Goal: Task Accomplishment & Management: Use online tool/utility

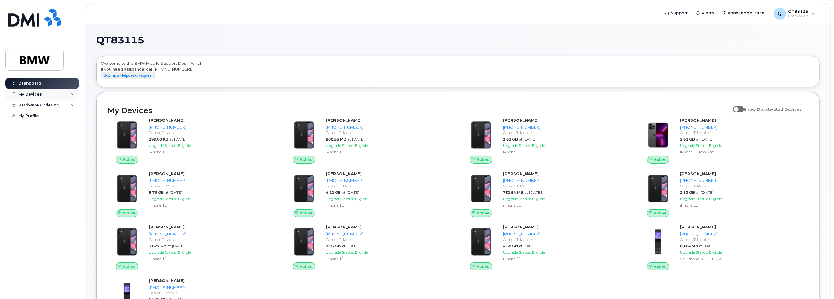
click at [73, 90] on div "My Devices" at bounding box center [41, 94] width 73 height 11
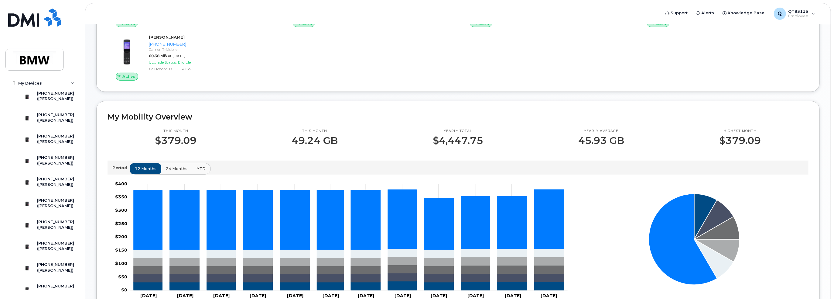
scroll to position [182, 0]
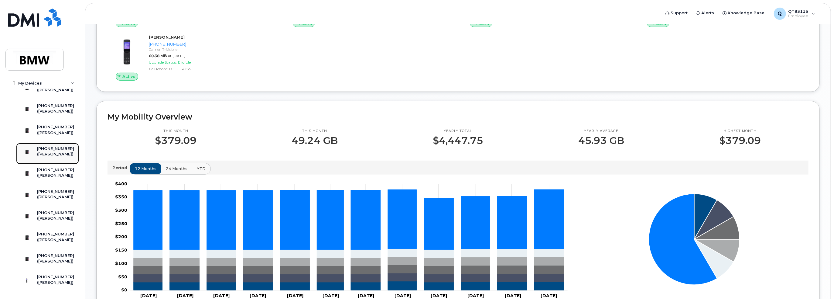
click at [67, 157] on div "([PERSON_NAME])" at bounding box center [55, 153] width 37 height 5
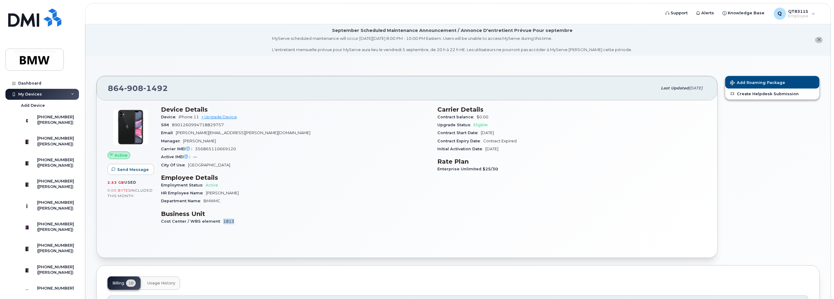
drag, startPoint x: 233, startPoint y: 220, endPoint x: 283, endPoint y: 215, distance: 50.3
click at [217, 222] on div "Cost Center / WBS element 1813" at bounding box center [295, 221] width 269 height 8
click at [283, 215] on h3 "Business Unit" at bounding box center [295, 213] width 269 height 7
click at [71, 95] on icon at bounding box center [72, 94] width 3 height 3
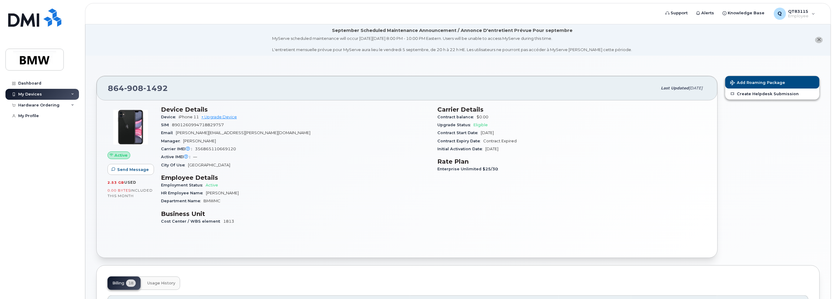
click at [70, 95] on div "My Devices" at bounding box center [41, 94] width 73 height 11
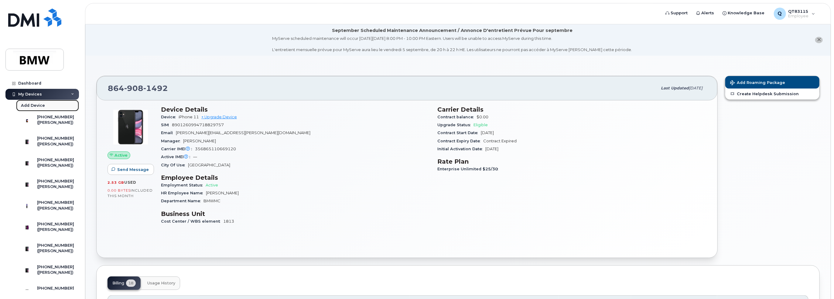
click at [27, 104] on div "Add Device" at bounding box center [33, 105] width 24 height 5
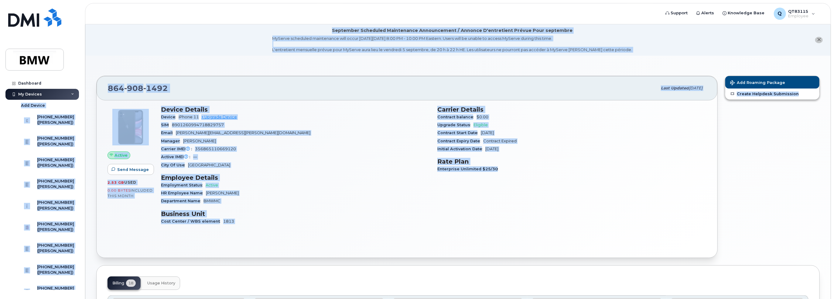
scroll to position [347, 0]
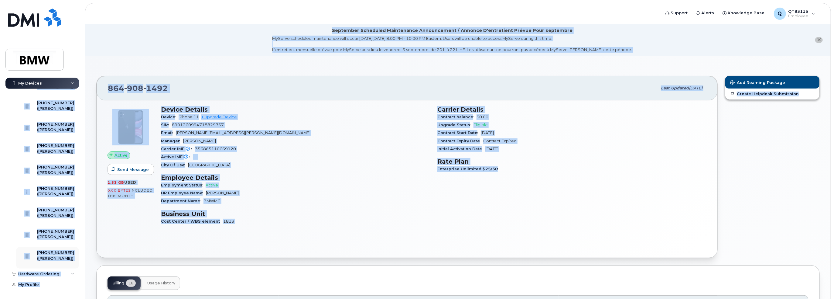
click at [77, 262] on div "My Devices Add Device 864-201-3170 (Kenneth Cooper) 864-279-0003 (Stephen Halou…" at bounding box center [42, 43] width 75 height 450
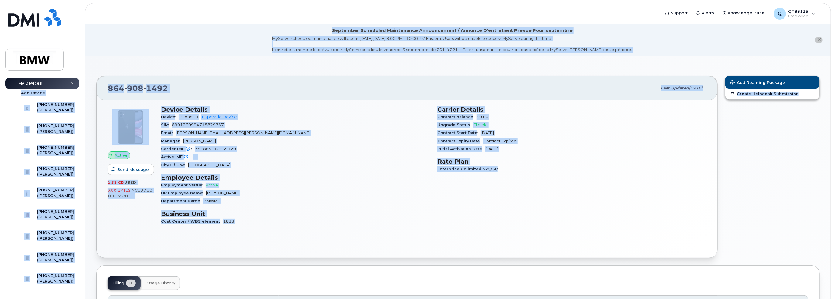
scroll to position [0, 0]
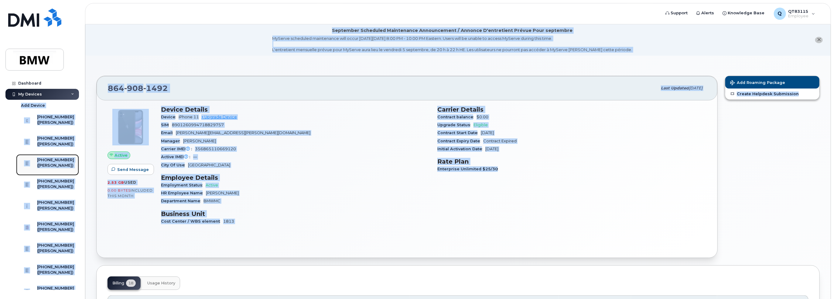
click at [53, 162] on div "[PHONE_NUMBER]" at bounding box center [55, 159] width 37 height 5
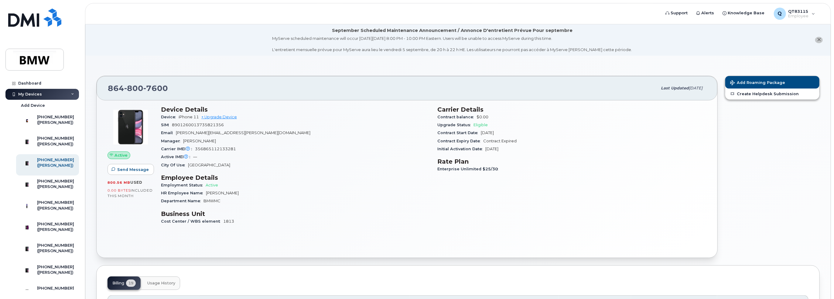
click at [69, 93] on div "My Devices" at bounding box center [41, 94] width 73 height 11
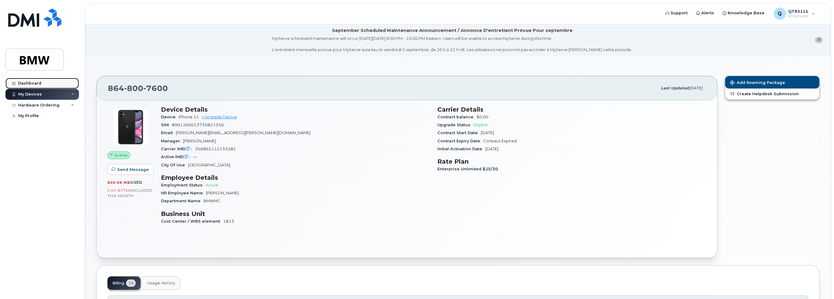
click at [28, 80] on link "Dashboard" at bounding box center [41, 83] width 73 height 11
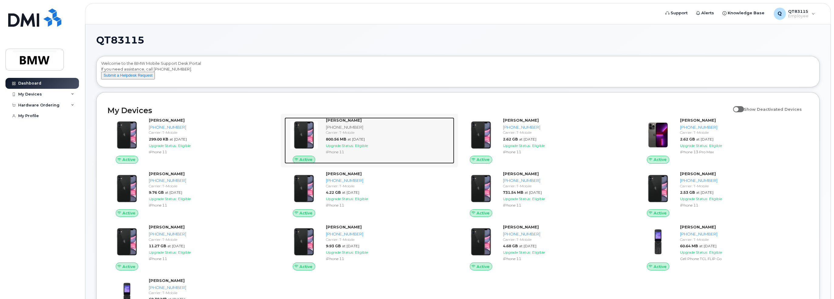
click at [341, 135] on div "Carrier: T-Mobile" at bounding box center [389, 132] width 126 height 5
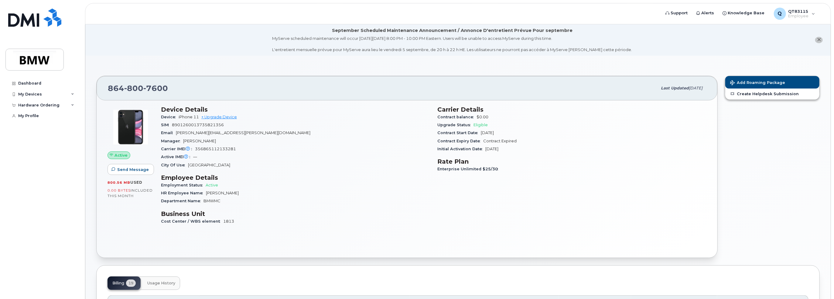
click at [184, 109] on h3 "Device Details" at bounding box center [295, 109] width 269 height 7
click at [136, 131] on img at bounding box center [130, 127] width 36 height 36
click at [749, 96] on link "Create Helpdesk Submission" at bounding box center [772, 93] width 94 height 11
